Goal: Check status: Check status

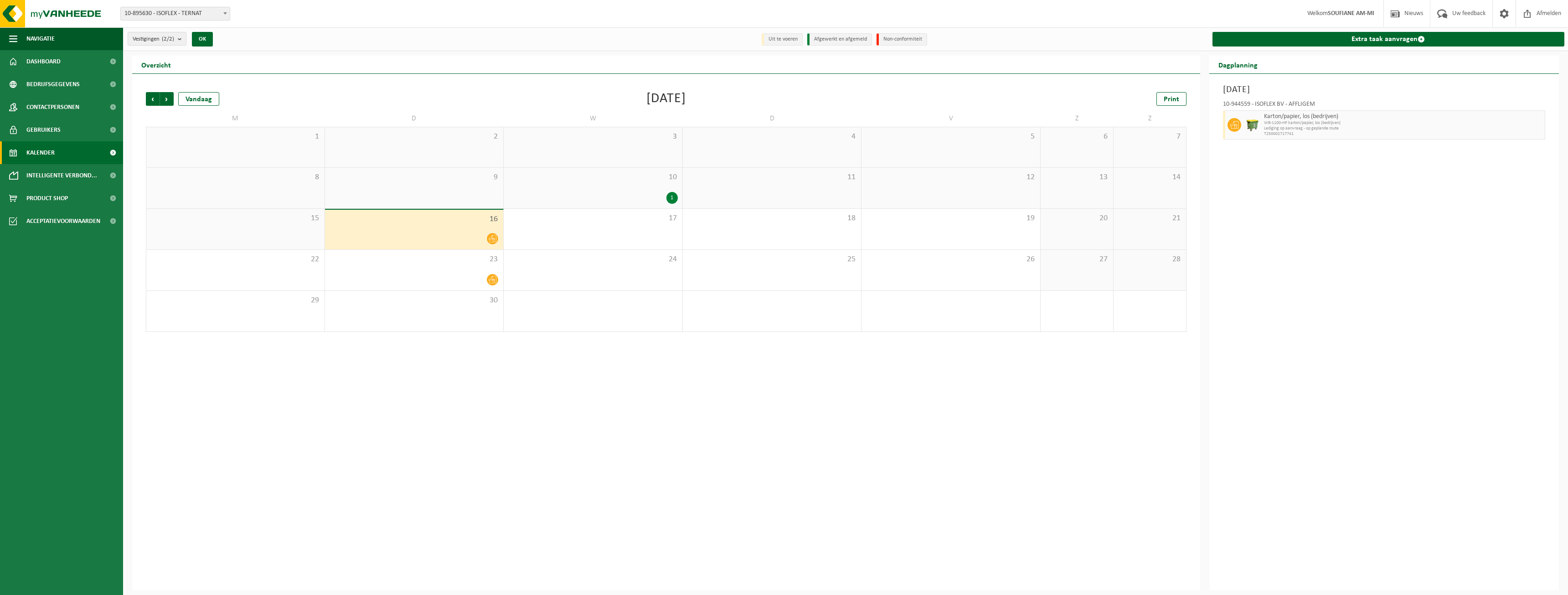
click at [1294, 119] on span "Karton/papier, los (bedrijven)" at bounding box center [1404, 117] width 279 height 7
click at [1276, 105] on div "10-944559 - ISOFLEX BV - AFFLIGEM" at bounding box center [1384, 105] width 323 height 9
click at [1262, 94] on h3 "[DATE]" at bounding box center [1384, 90] width 323 height 13
click at [1265, 88] on h3 "[DATE]" at bounding box center [1384, 90] width 323 height 13
click at [463, 275] on div at bounding box center [414, 280] width 170 height 12
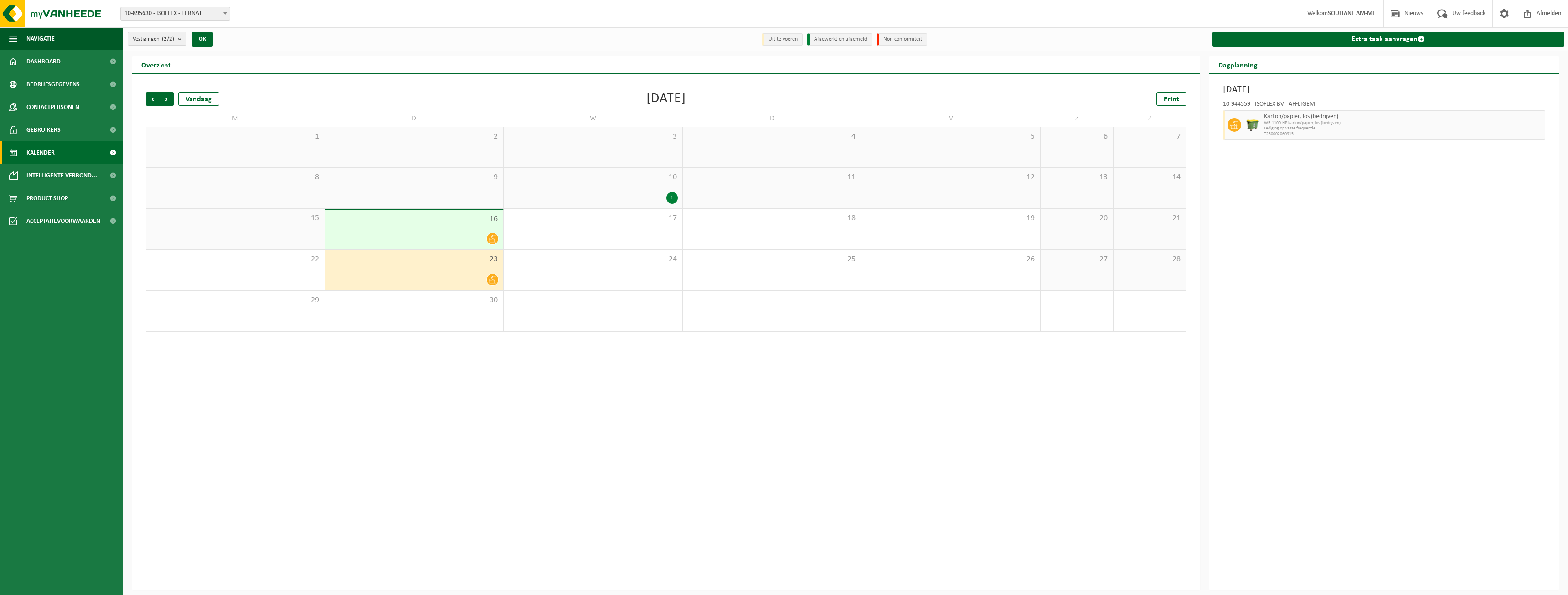
click at [463, 230] on div "16" at bounding box center [415, 229] width 179 height 40
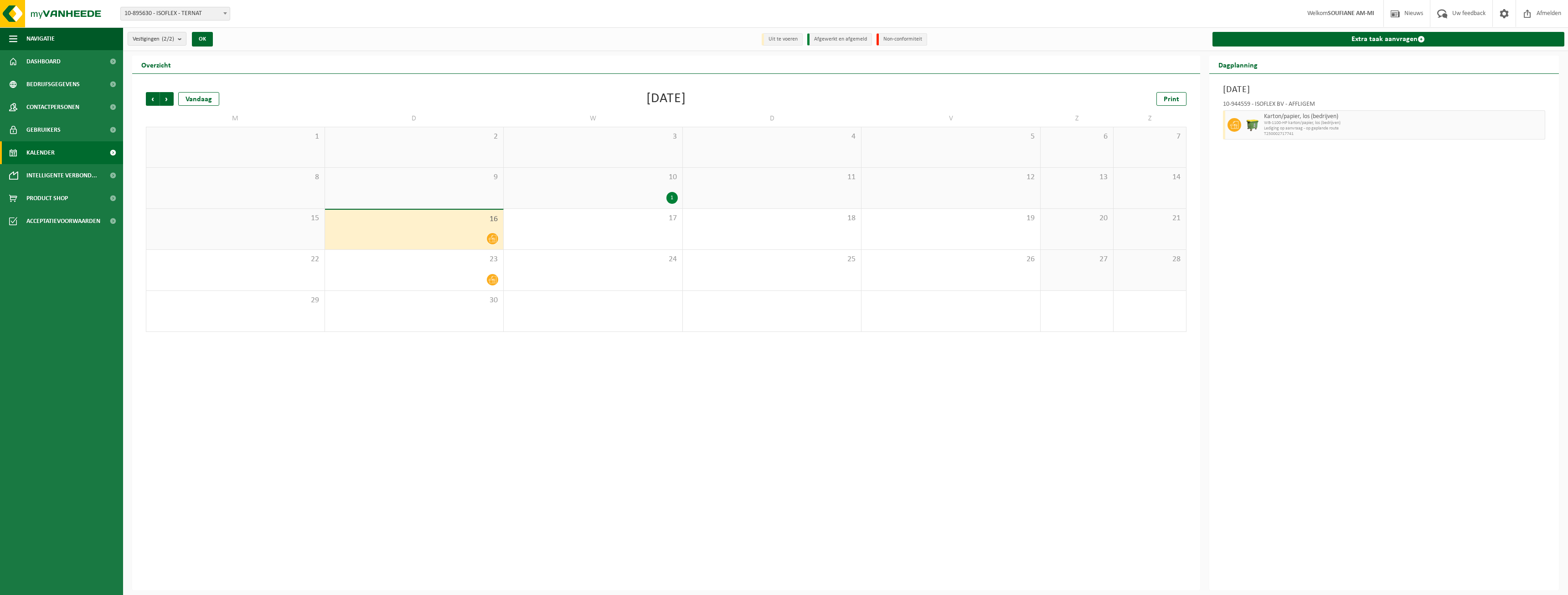
click at [497, 236] on span at bounding box center [492, 239] width 12 height 12
click at [492, 238] on icon at bounding box center [492, 239] width 8 height 7
click at [1299, 128] on span "Lediging op aanvraag - op geplande route" at bounding box center [1404, 129] width 279 height 5
drag, startPoint x: 1318, startPoint y: 130, endPoint x: 1327, endPoint y: 135, distance: 10.3
click at [1320, 131] on div "Karton/papier, los (bedrijven) WB-1100-HP karton/papier, los (bedrijven) Ledigi…" at bounding box center [1404, 125] width 284 height 29
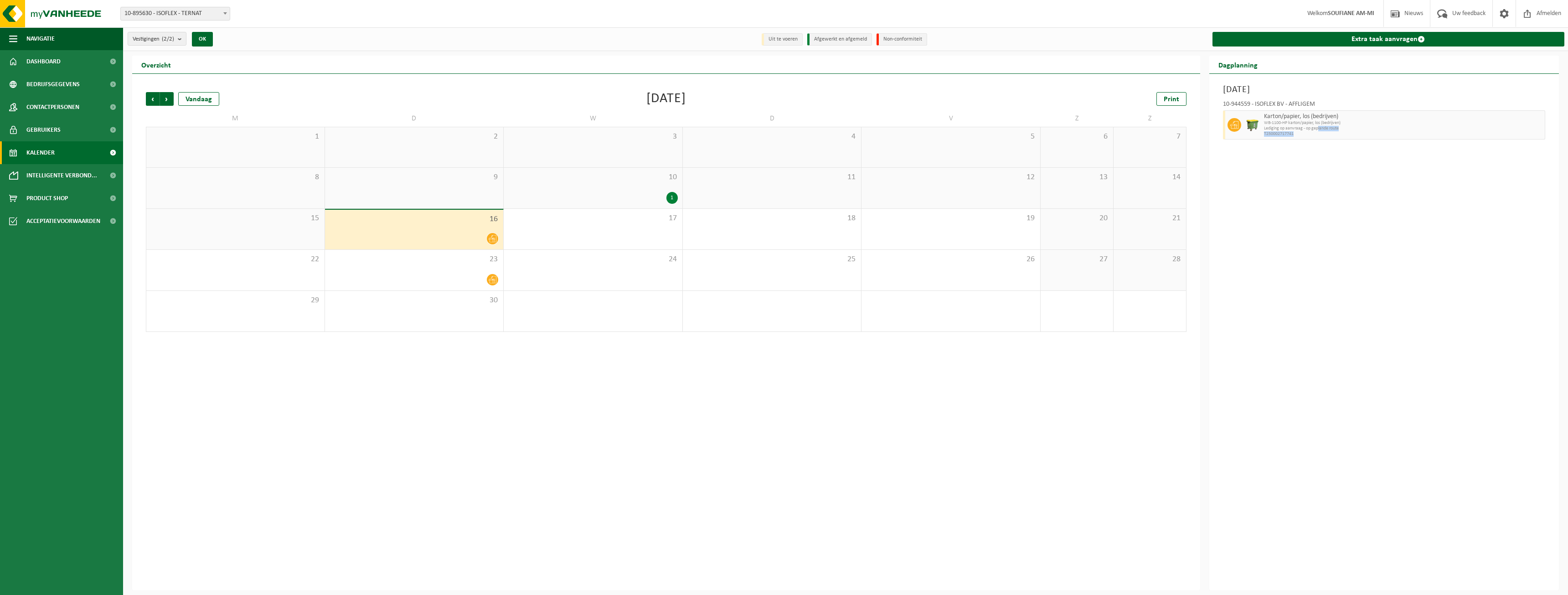
click at [1324, 157] on div "[DATE] 10-944559 - ISOFLEX BV - AFFLIGEM Karton/papier, los (bedrijven) WB-1100…" at bounding box center [1384, 332] width 350 height 516
